Goal: Task Accomplishment & Management: Use online tool/utility

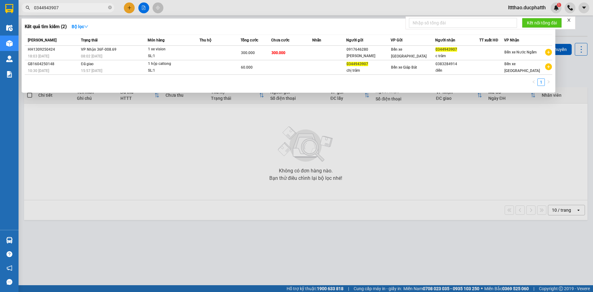
click at [143, 9] on div at bounding box center [296, 146] width 593 height 292
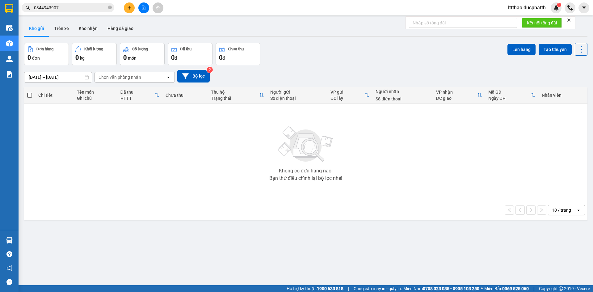
click at [141, 10] on button at bounding box center [143, 7] width 11 height 11
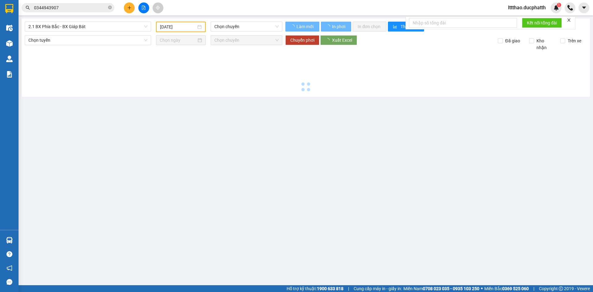
type input "[DATE]"
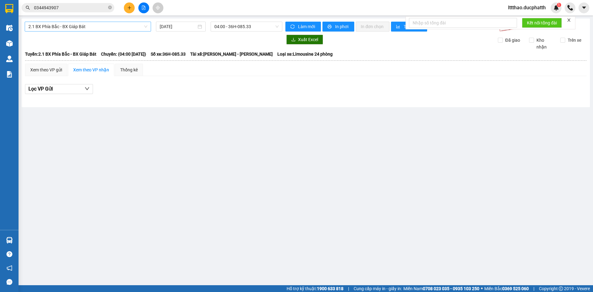
click at [112, 26] on span "2.1 BX Phía Bắc - BX Giáp Bát" at bounding box center [87, 26] width 119 height 9
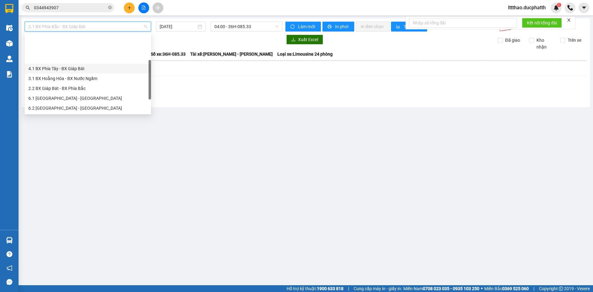
scroll to position [49, 0]
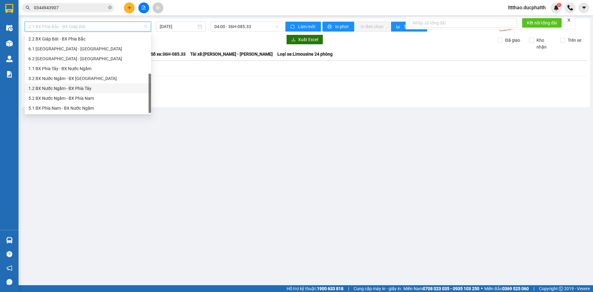
click at [89, 88] on div "1.2 BX Nước Ngầm - BX Phía Tây" at bounding box center [87, 88] width 119 height 7
type input "[DATE]"
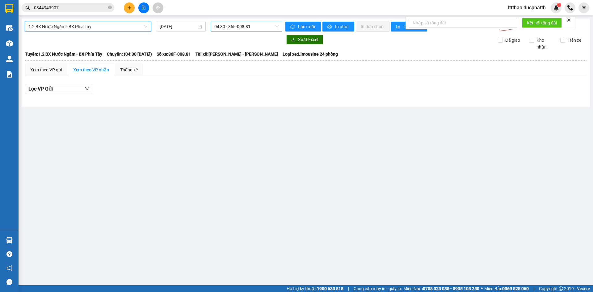
click at [230, 27] on span "04:30 - 36F-008.81" at bounding box center [246, 26] width 64 height 9
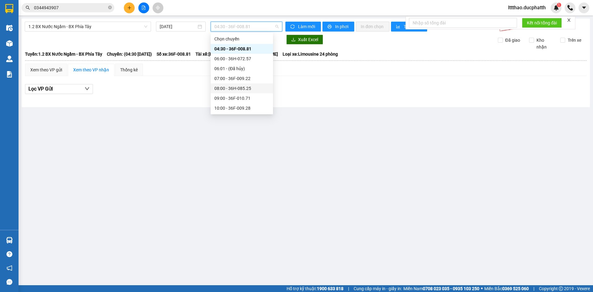
scroll to position [31, 0]
click at [228, 78] on div "10:00 - 36F-009.28" at bounding box center [241, 77] width 55 height 7
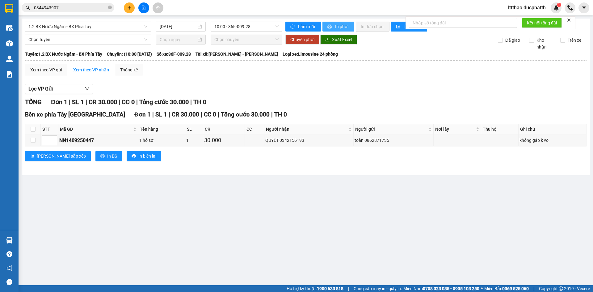
click at [335, 26] on span "In phơi" at bounding box center [342, 26] width 14 height 7
